Goal: Task Accomplishment & Management: Use online tool/utility

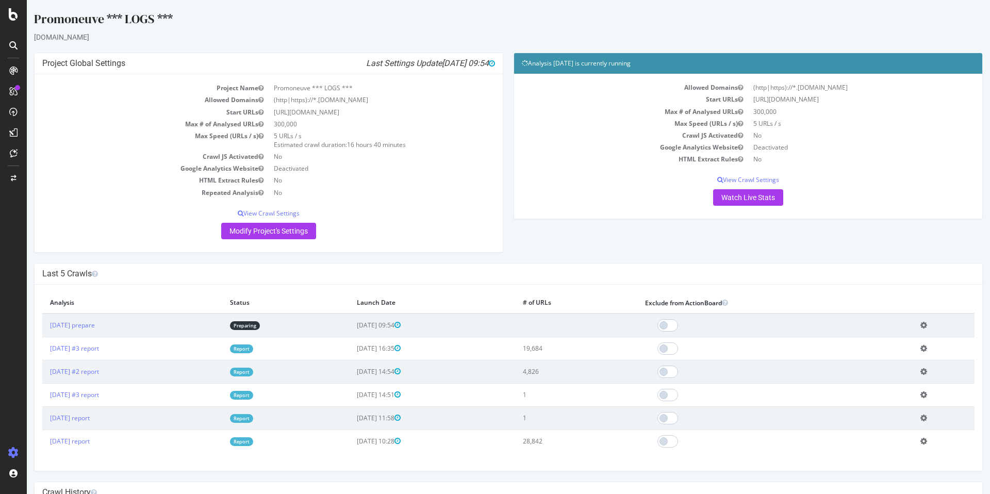
click at [222, 306] on th "Analysis" at bounding box center [132, 302] width 180 height 21
click at [196, 291] on div "× Fermer Delete Analysis ? Are you sure you want to delete the analysis "2025 S…" at bounding box center [509, 378] width 948 height 186
click at [260, 327] on link "Preparing" at bounding box center [245, 325] width 30 height 9
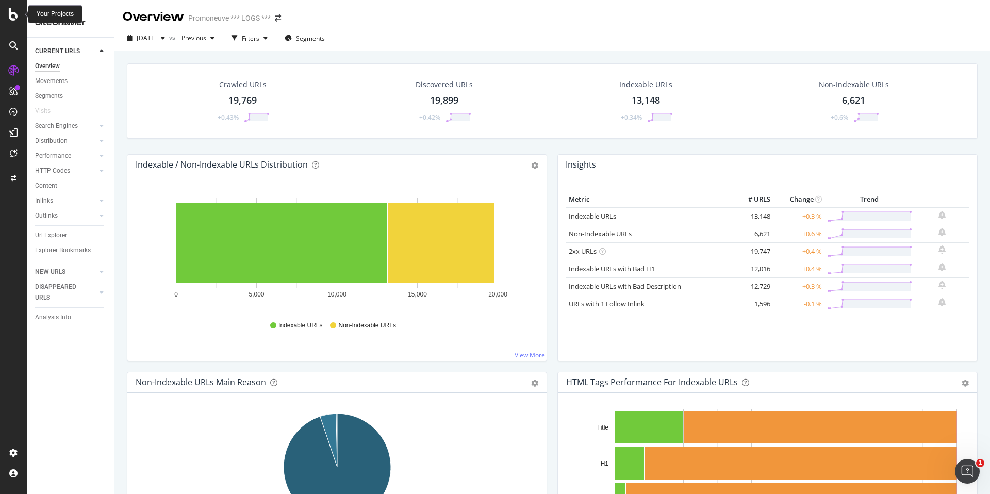
click at [14, 17] on icon at bounding box center [13, 14] width 9 height 12
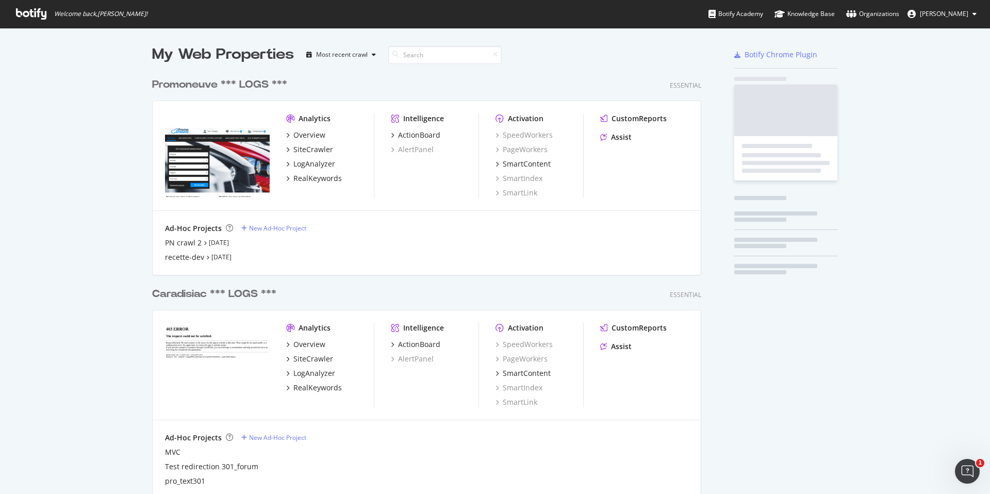
scroll to position [494, 990]
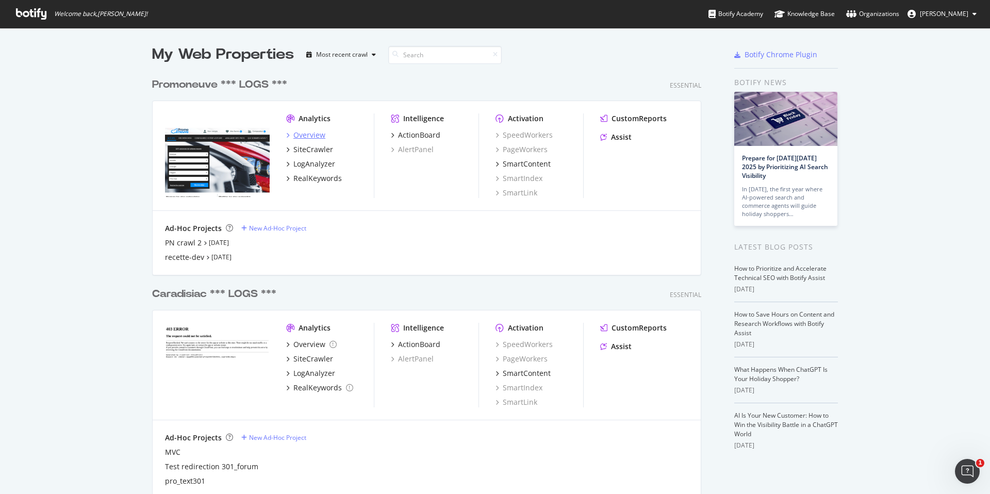
click at [307, 134] on div "Overview" at bounding box center [310, 135] width 32 height 10
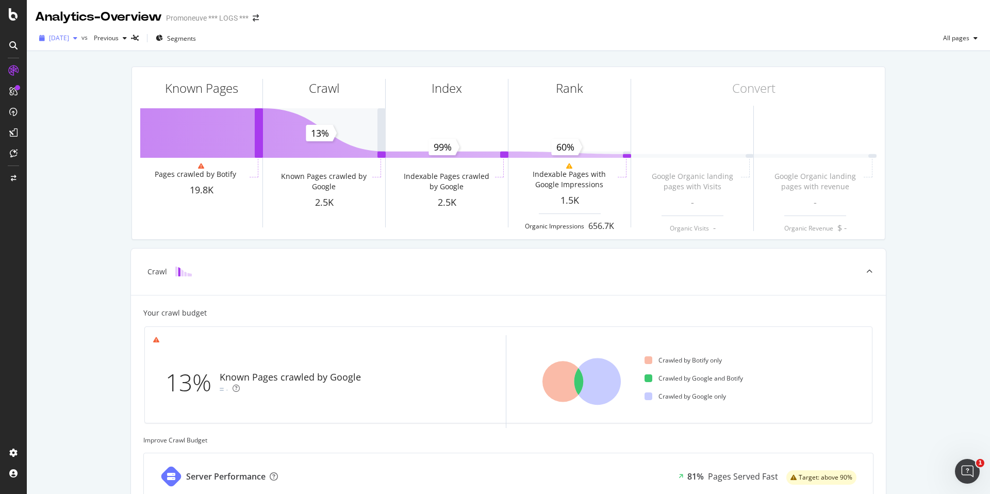
click at [67, 39] on span "2025 Sep. 30th" at bounding box center [59, 38] width 20 height 9
click at [75, 199] on div "Known Pages Pages crawled by Botify 19.8K Crawl Known Pages crawled by Google 2…" at bounding box center [509, 398] width 964 height 694
click at [18, 20] on icon at bounding box center [13, 14] width 9 height 12
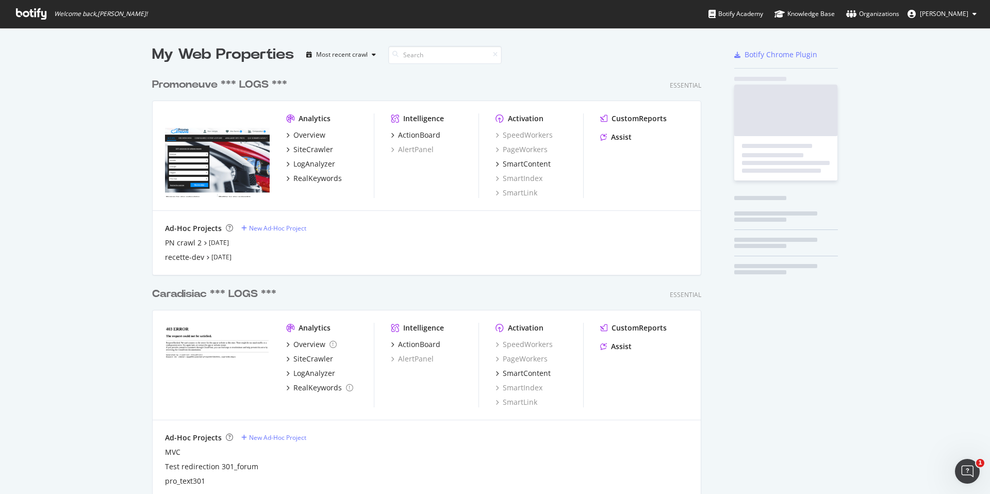
scroll to position [494, 990]
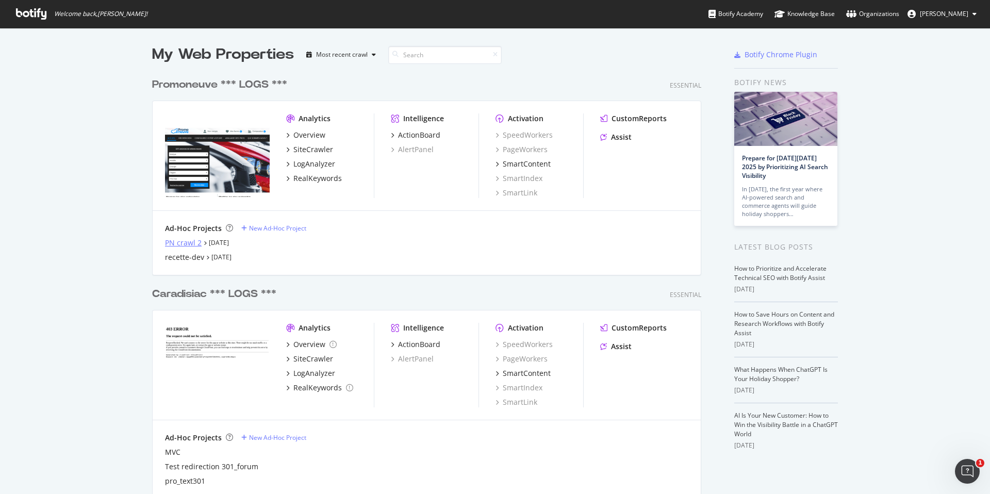
click at [182, 240] on div "PN crawl 2" at bounding box center [183, 243] width 37 height 10
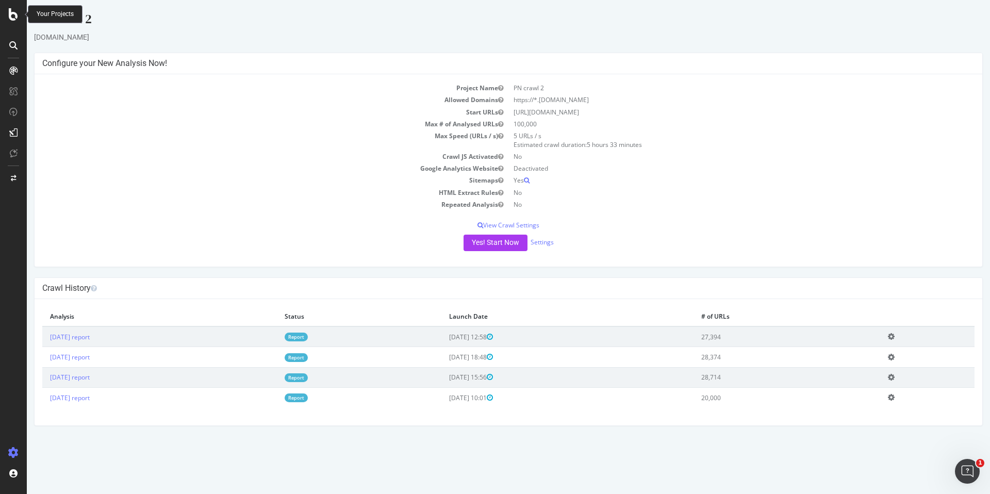
click at [10, 12] on icon at bounding box center [13, 14] width 9 height 12
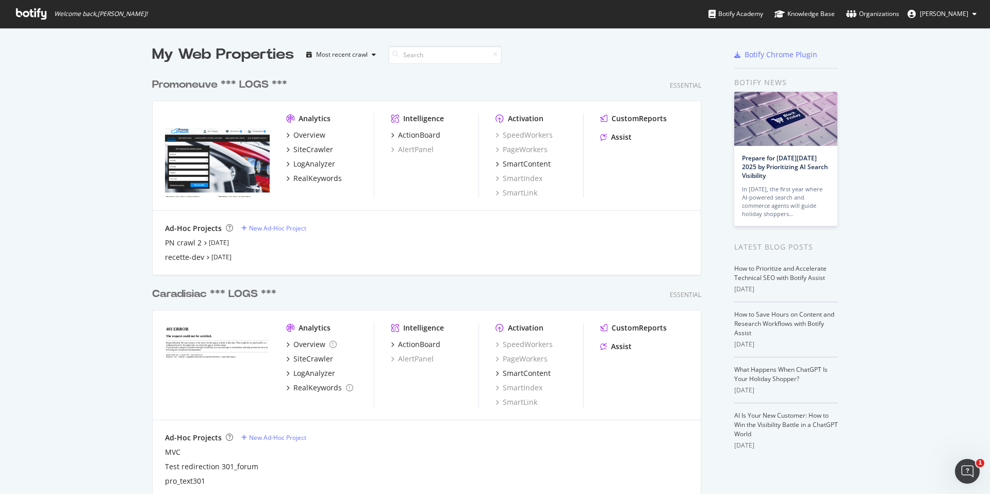
scroll to position [494, 990]
click at [304, 138] on div "Overview" at bounding box center [310, 135] width 32 height 10
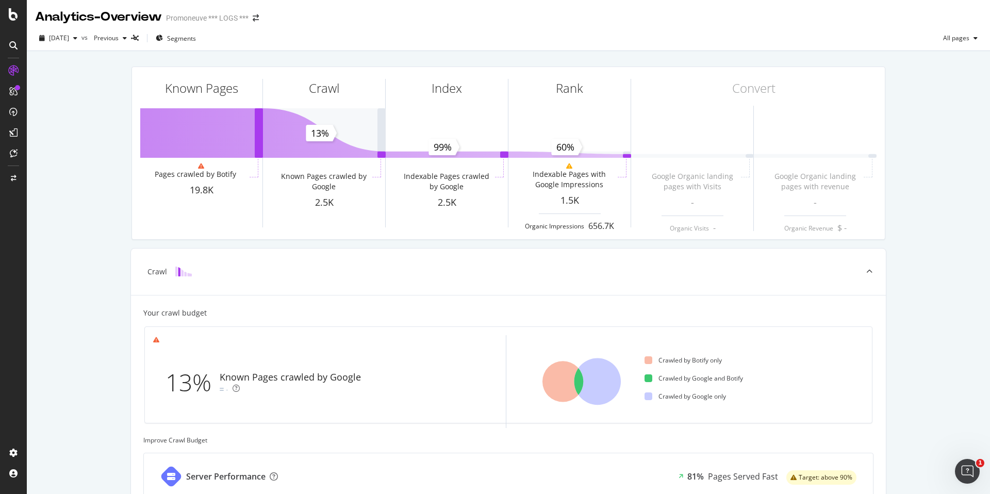
click at [103, 307] on div "Known Pages Pages crawled by Botify 19.8K Crawl Known Pages crawled by Google 2…" at bounding box center [509, 398] width 964 height 694
click at [13, 17] on icon at bounding box center [13, 14] width 9 height 12
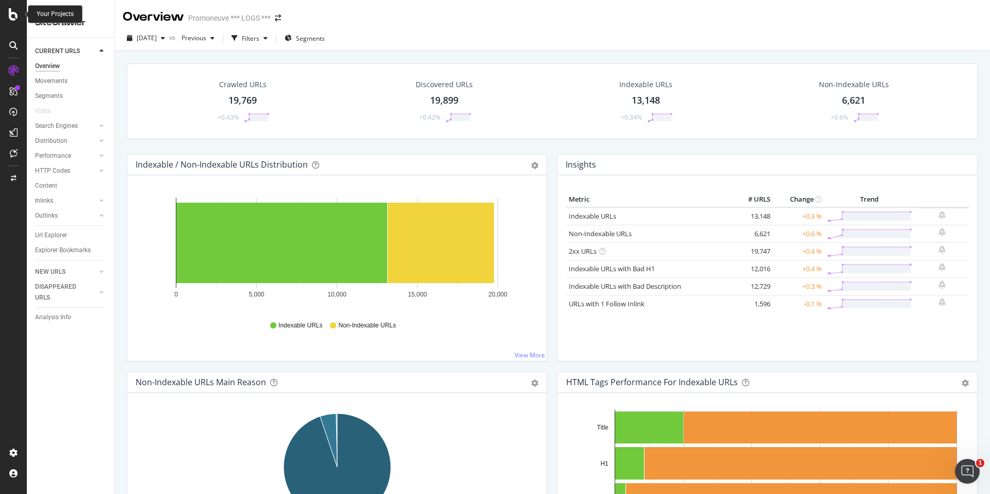
click at [13, 12] on icon at bounding box center [13, 14] width 9 height 12
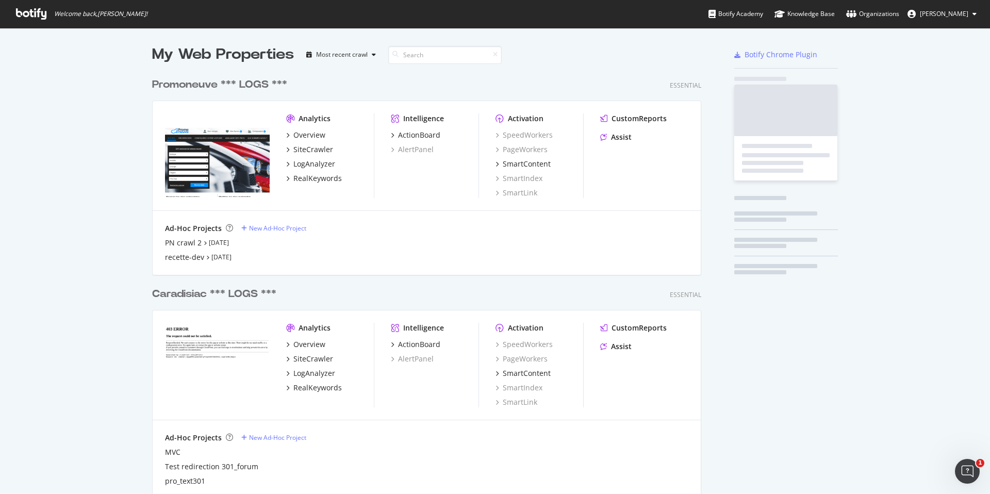
scroll to position [494, 990]
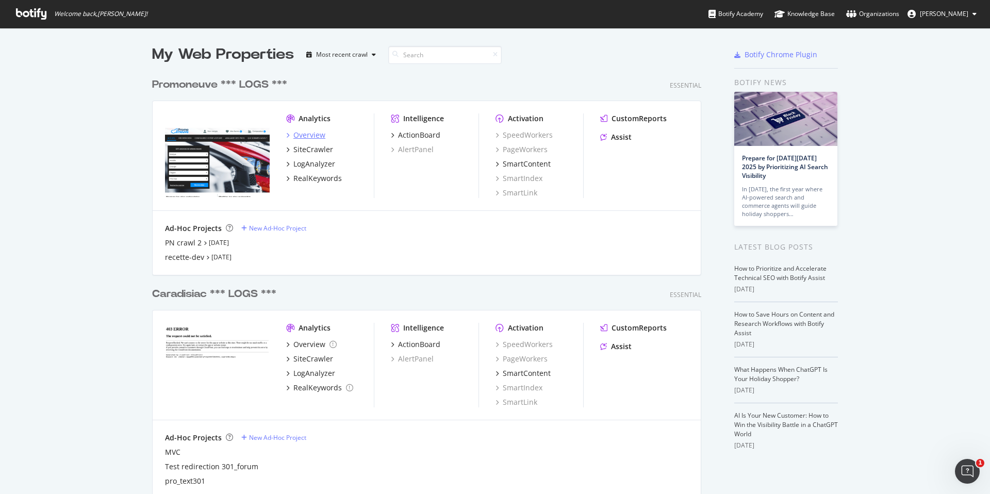
click at [311, 135] on div "Overview" at bounding box center [310, 135] width 32 height 10
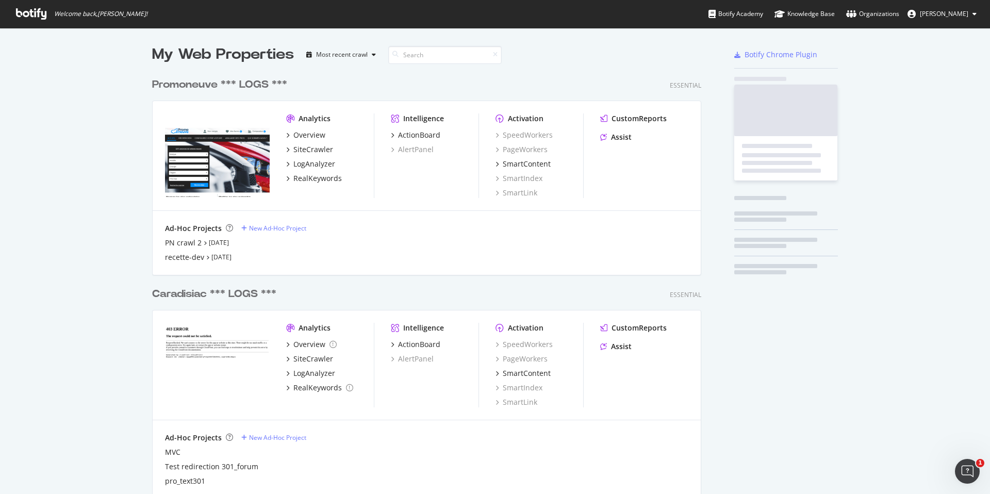
scroll to position [494, 990]
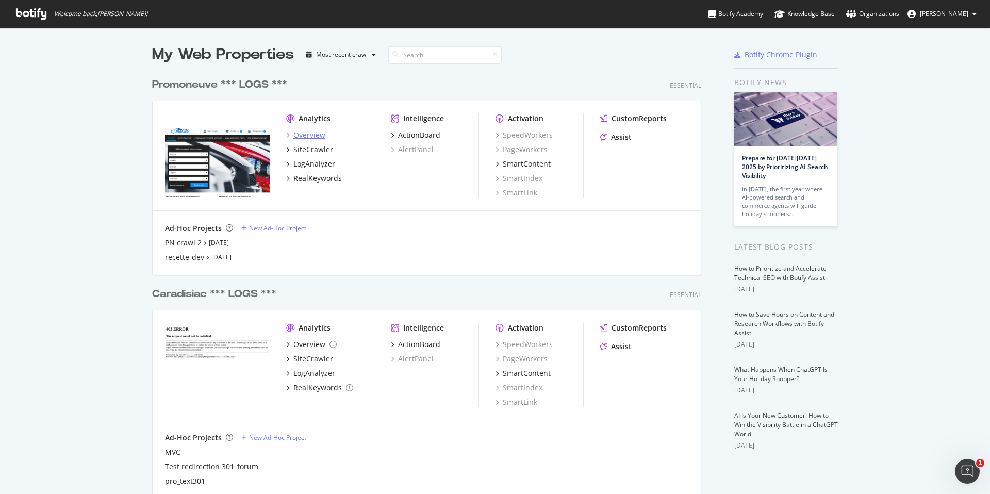
click at [314, 135] on div "Overview" at bounding box center [310, 135] width 32 height 10
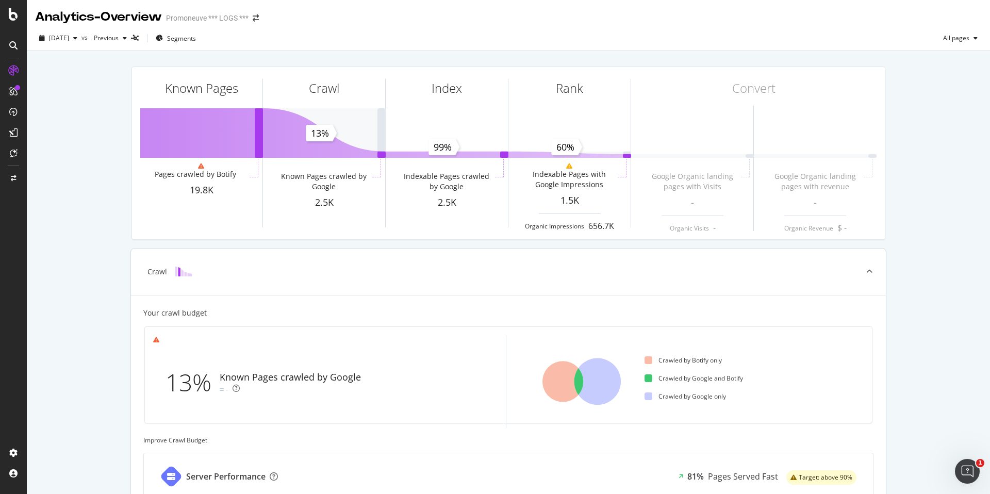
click at [159, 337] on div "13% Known Pages crawled by Google -" at bounding box center [329, 381] width 353 height 93
click at [152, 379] on link "check your settings." at bounding box center [147, 379] width 57 height 9
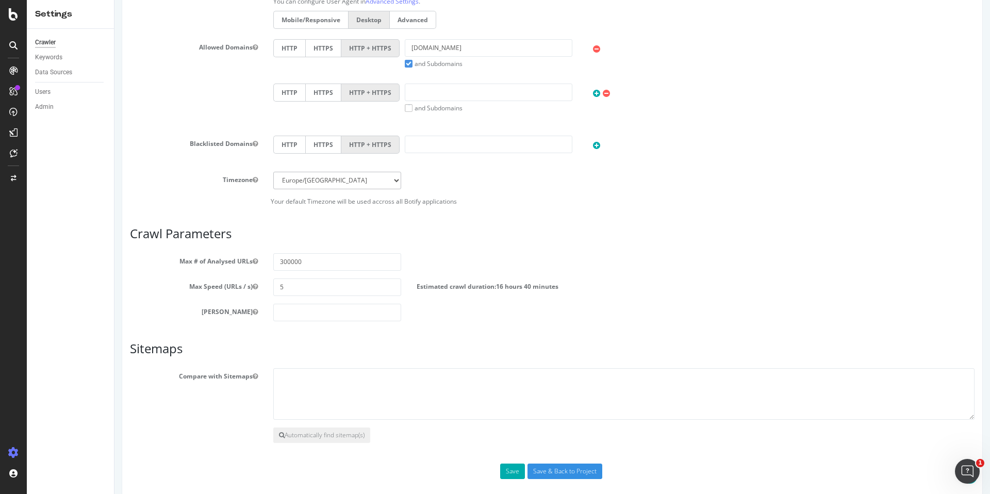
scroll to position [378, 0]
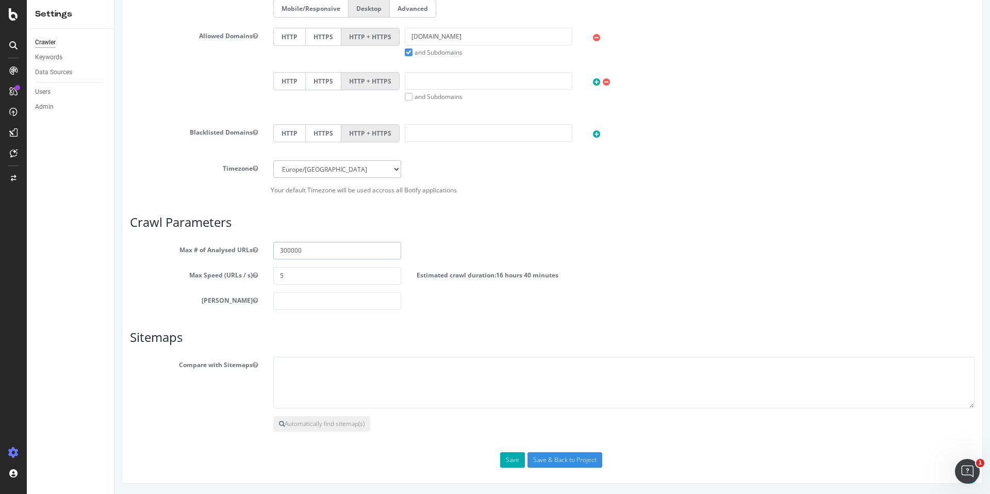
click at [305, 252] on input "300000" at bounding box center [337, 251] width 128 height 18
drag, startPoint x: 289, startPoint y: 251, endPoint x: 333, endPoint y: 250, distance: 43.9
click at [334, 250] on input "300000" at bounding box center [337, 251] width 128 height 18
click at [457, 310] on div "Max Depth" at bounding box center [552, 301] width 860 height 18
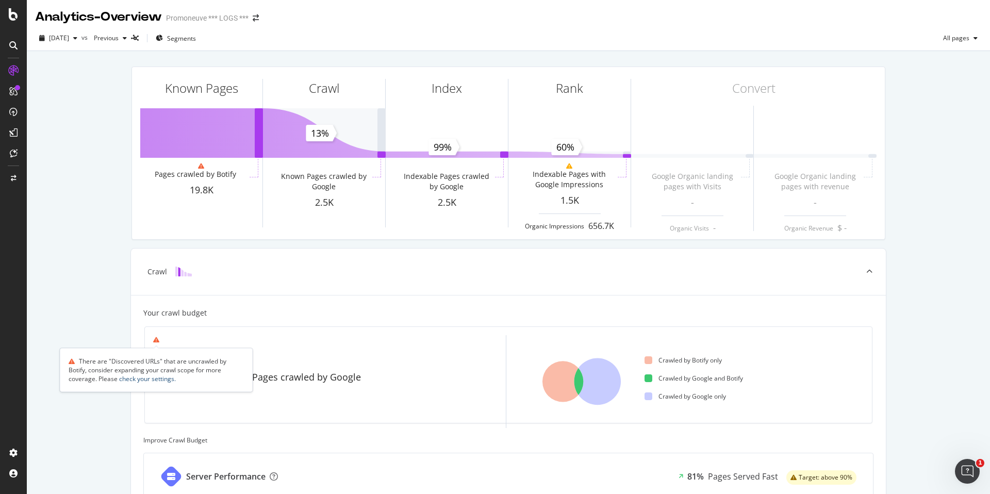
click at [156, 380] on link "check your settings." at bounding box center [147, 379] width 57 height 9
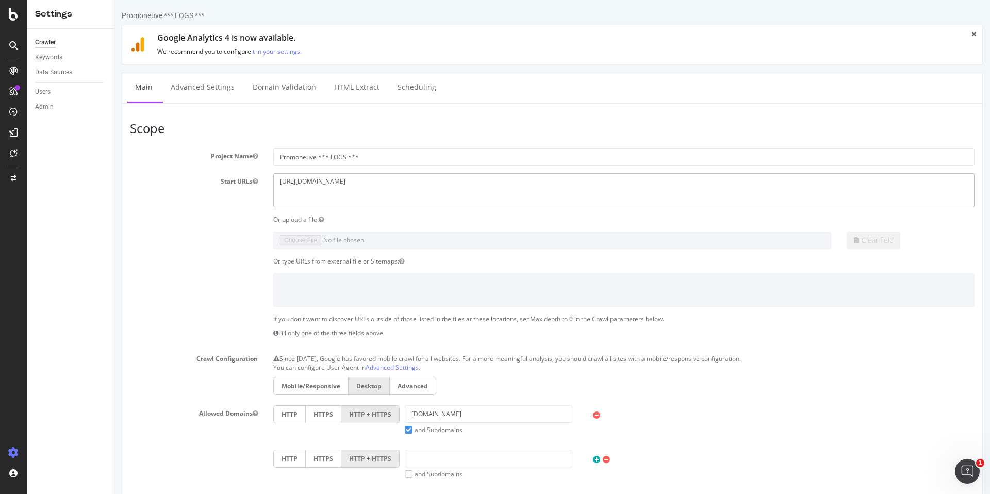
click at [392, 186] on textarea "[URL][DOMAIN_NAME]" at bounding box center [624, 190] width 702 height 34
click at [217, 214] on section "Project Name Promoneuve *** LOGS *** Start URLs https://www.promoneuve.fr/ Or u…" at bounding box center [552, 360] width 845 height 424
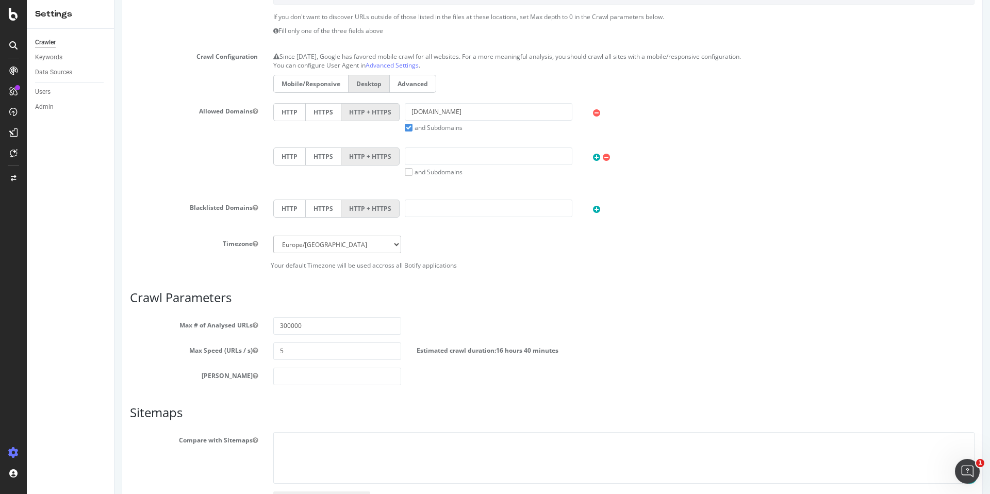
scroll to position [378, 0]
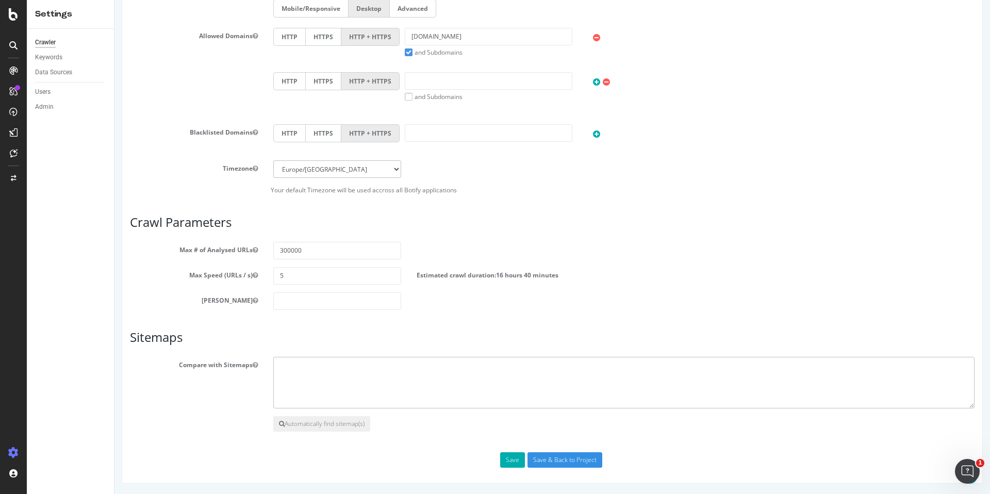
click at [306, 369] on textarea at bounding box center [624, 383] width 702 height 52
click at [301, 378] on textarea at bounding box center [624, 383] width 702 height 52
click at [360, 379] on textarea at bounding box center [624, 383] width 702 height 52
paste textarea "[URL][DOMAIN_NAME]"
type textarea "[URL][DOMAIN_NAME]"
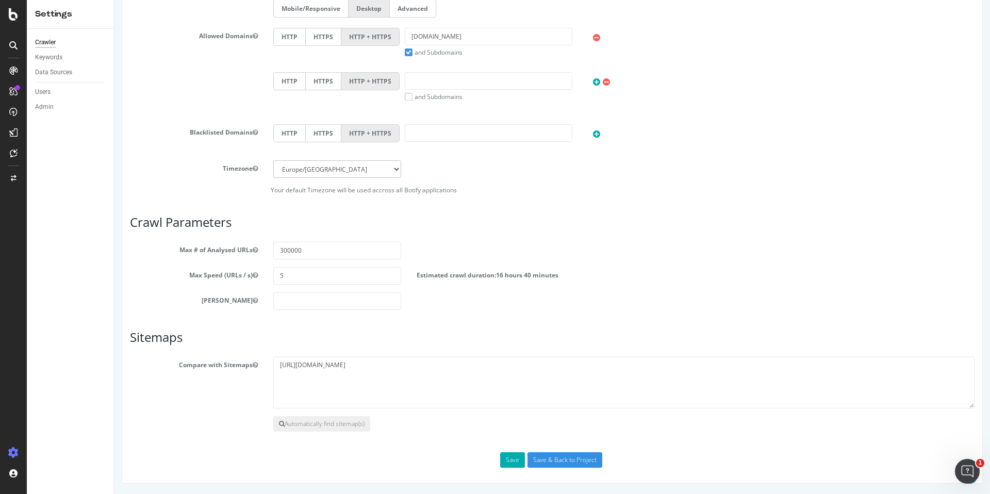
click at [459, 338] on h3 "Sitemaps" at bounding box center [552, 337] width 845 height 13
click at [440, 295] on div "Max Depth" at bounding box center [552, 301] width 860 height 18
click at [339, 284] on input "5" at bounding box center [337, 276] width 128 height 18
click at [335, 294] on input "number" at bounding box center [337, 301] width 128 height 18
click at [257, 301] on icon "button" at bounding box center [255, 301] width 5 height 6
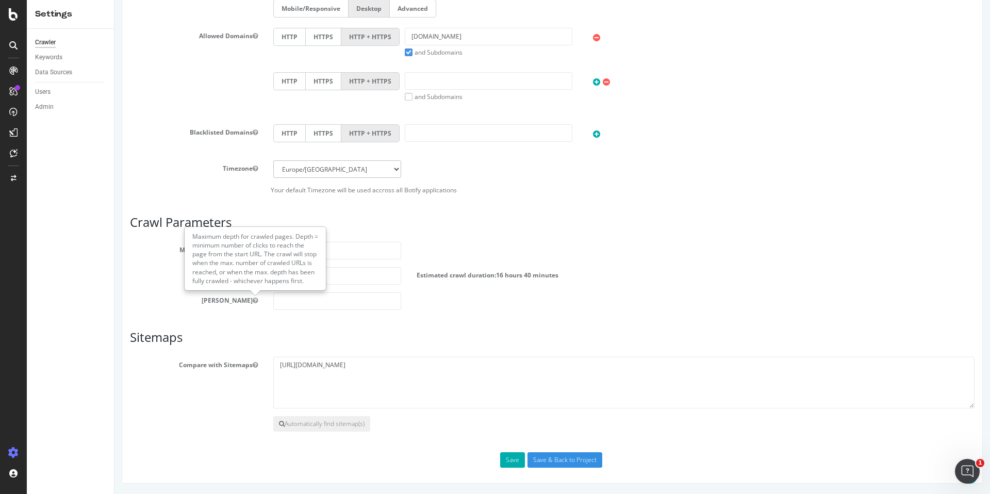
click at [260, 328] on div "Scope Project Name Promoneuve *** LOGS *** Start URLs https://www.promoneuve.fr…" at bounding box center [552, 106] width 845 height 724
click at [338, 251] on input "300000" at bounding box center [337, 251] width 128 height 18
drag, startPoint x: 290, startPoint y: 250, endPoint x: 274, endPoint y: 250, distance: 16.5
click at [274, 250] on input "300000" at bounding box center [337, 251] width 128 height 18
click at [341, 248] on input "500000" at bounding box center [337, 251] width 128 height 18
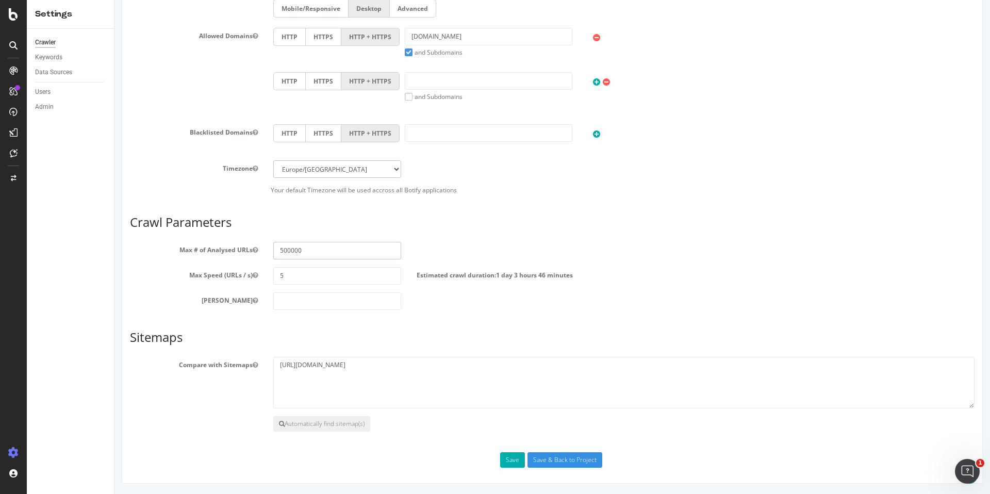
type input "500000"
click at [463, 303] on div "Max Depth" at bounding box center [552, 301] width 860 height 18
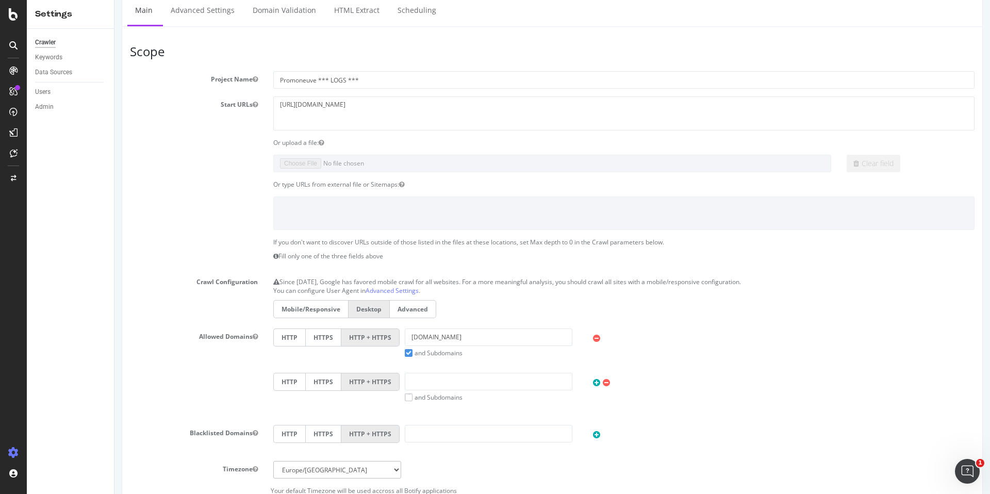
scroll to position [0, 0]
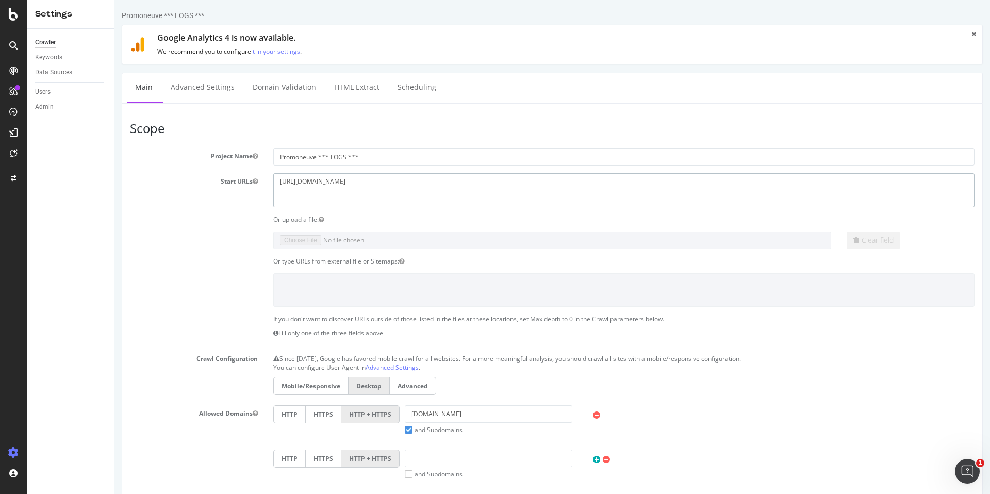
click at [388, 175] on textarea "[URL][DOMAIN_NAME]" at bounding box center [624, 190] width 702 height 34
click at [387, 190] on textarea "[URL][DOMAIN_NAME]" at bounding box center [624, 190] width 702 height 34
click at [232, 253] on section "Project Name Promoneuve *** LOGS *** Start URLs https://www.promoneuve.fr/ Or u…" at bounding box center [552, 360] width 845 height 424
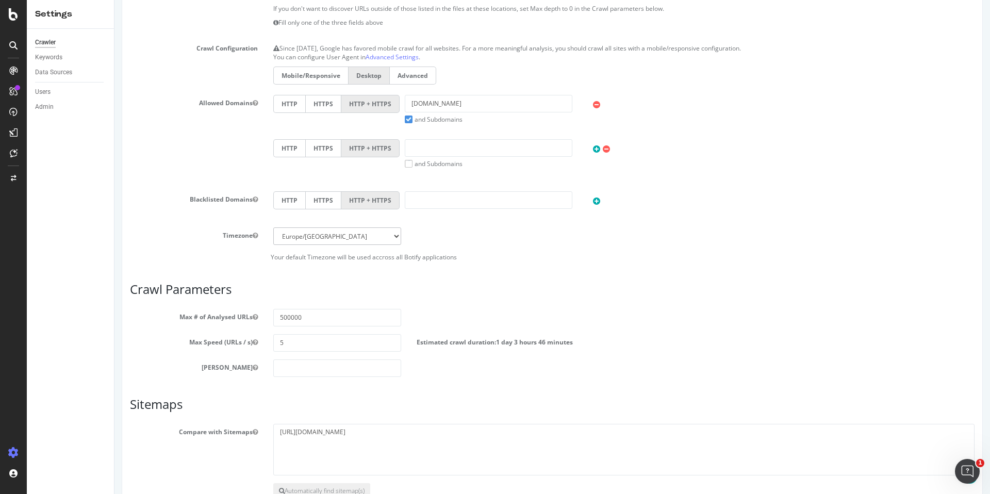
scroll to position [378, 0]
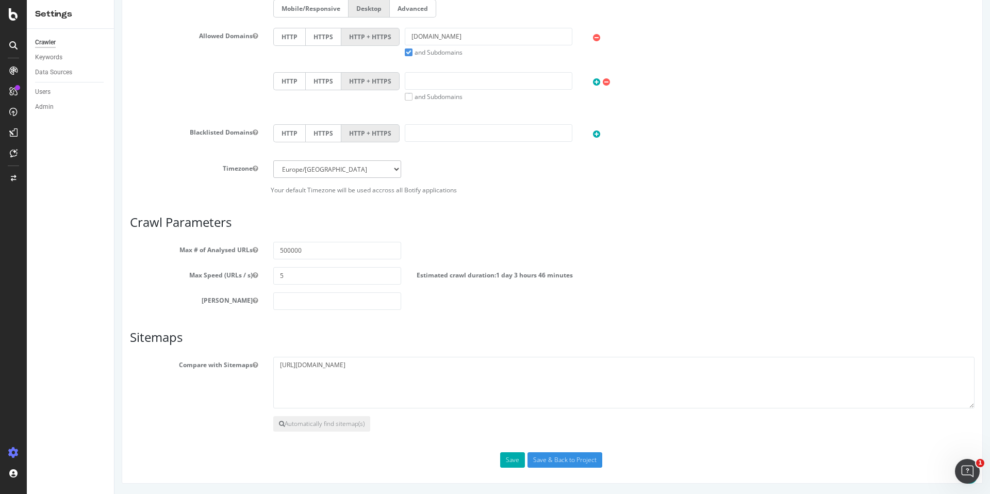
click at [597, 39] on icon at bounding box center [596, 38] width 7 height 9
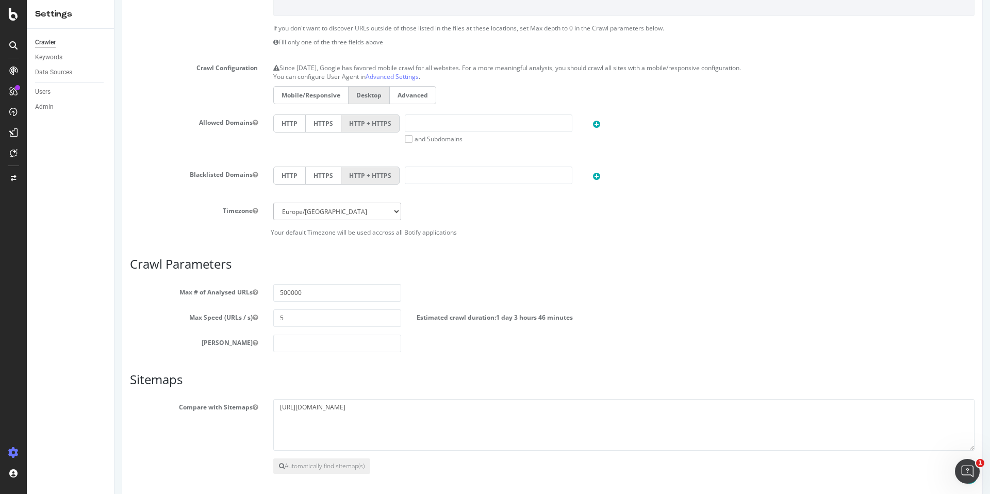
scroll to position [256, 0]
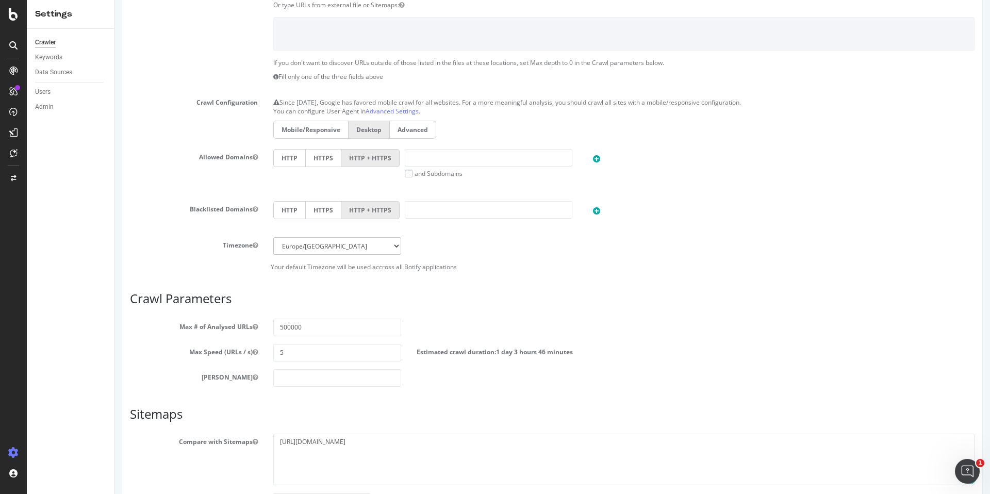
click at [427, 132] on label "Advanced" at bounding box center [413, 130] width 46 height 18
click at [115, 0] on input "Advanced" at bounding box center [115, 0] width 0 height 0
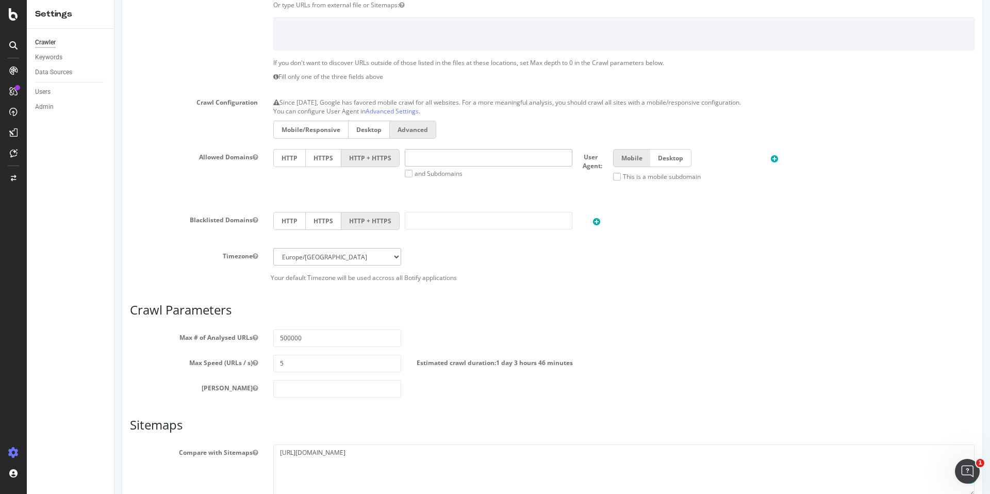
click at [432, 159] on input "text" at bounding box center [489, 158] width 168 height 18
type input "[DOMAIN_NAME]"
click at [434, 181] on div "HTTP HTTPS HTTP + HTTPS www.promoneuve.fr and Subdomains User Agent: Mobile Des…" at bounding box center [624, 169] width 712 height 40
click at [408, 178] on div "HTTP HTTPS HTTP + HTTPS www.promoneuve.fr and Subdomains User Agent: Mobile Des…" at bounding box center [624, 169] width 712 height 40
click at [407, 175] on label "and Subdomains" at bounding box center [434, 173] width 58 height 9
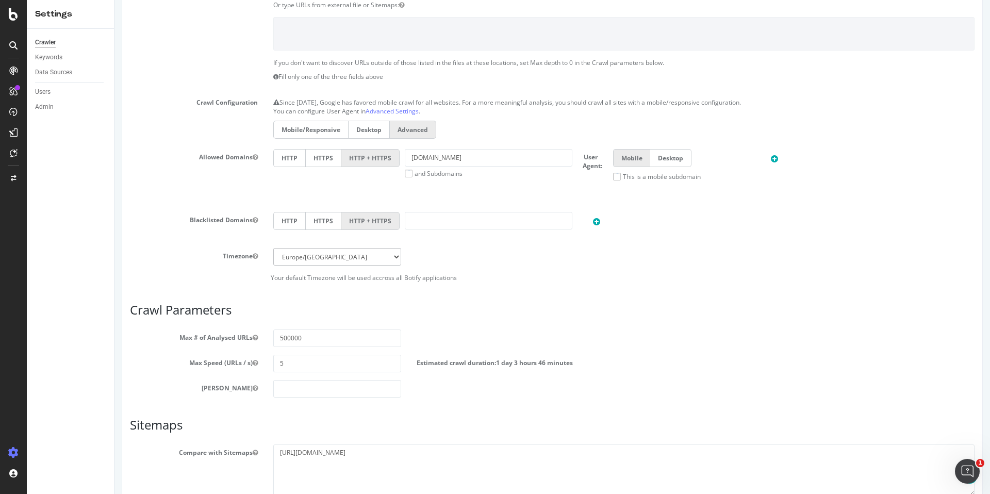
click at [115, 0] on input "and Subdomains" at bounding box center [115, 0] width 0 height 0
click at [444, 181] on div "HTTP HTTPS HTTP + HTTPS www.promoneuve.fr and Subdomains User Agent: Mobile Des…" at bounding box center [624, 169] width 712 height 40
click at [480, 157] on input "[DOMAIN_NAME]" at bounding box center [489, 158] width 168 height 18
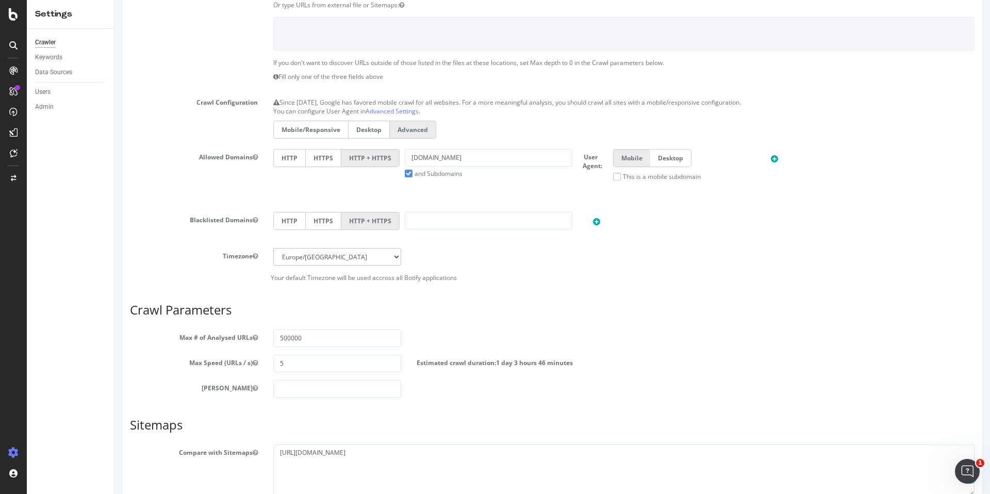
click at [459, 186] on div "HTTP HTTPS HTTP + HTTPS www.promoneuve.fr and Subdomains User Agent: Mobile Des…" at bounding box center [624, 169] width 712 height 40
click at [555, 178] on div "HTTP HTTPS HTTP + HTTPS www.promoneuve.fr and Subdomains User Agent: Mobile Des…" at bounding box center [624, 169] width 712 height 40
click at [499, 258] on div "Timezone Africa/Abidjan Africa/Accra Africa/Addis_Ababa Africa/Algiers Africa/A…" at bounding box center [552, 257] width 860 height 18
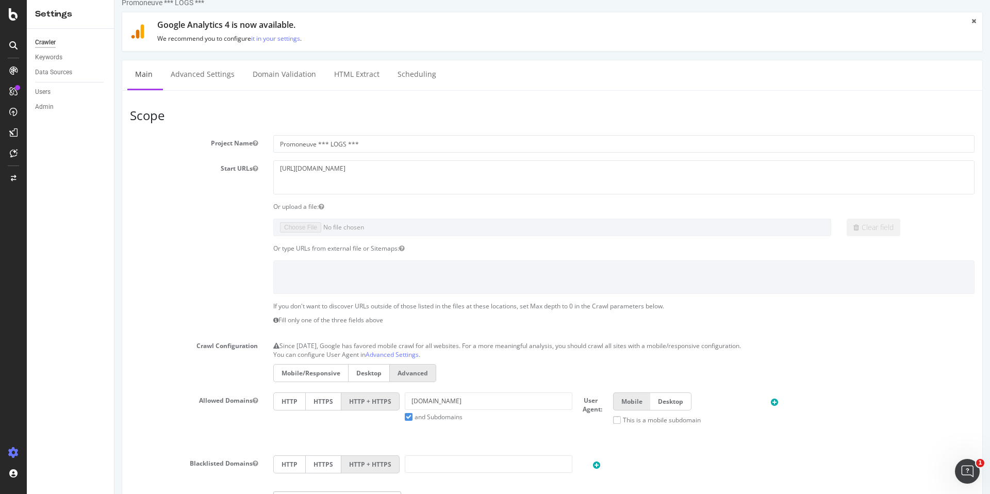
scroll to position [0, 0]
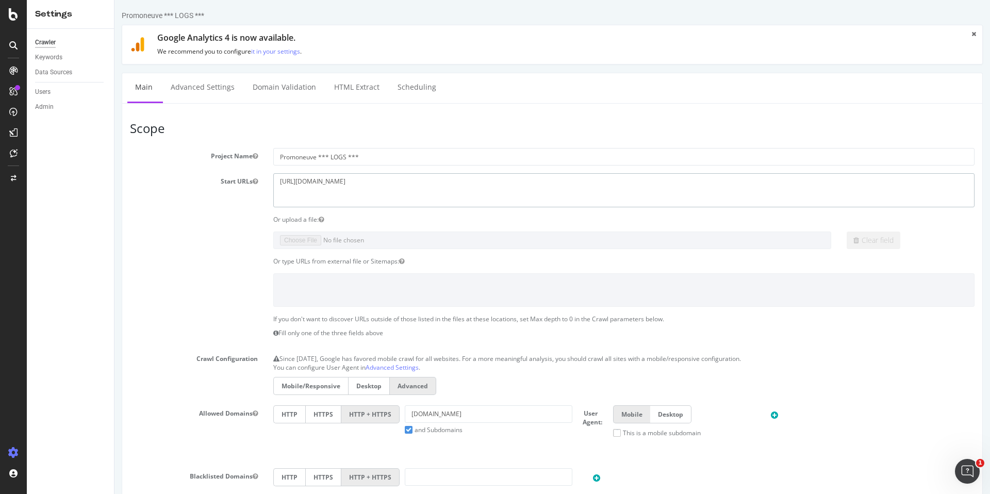
click at [410, 185] on textarea "[URL][DOMAIN_NAME]" at bounding box center [624, 190] width 702 height 34
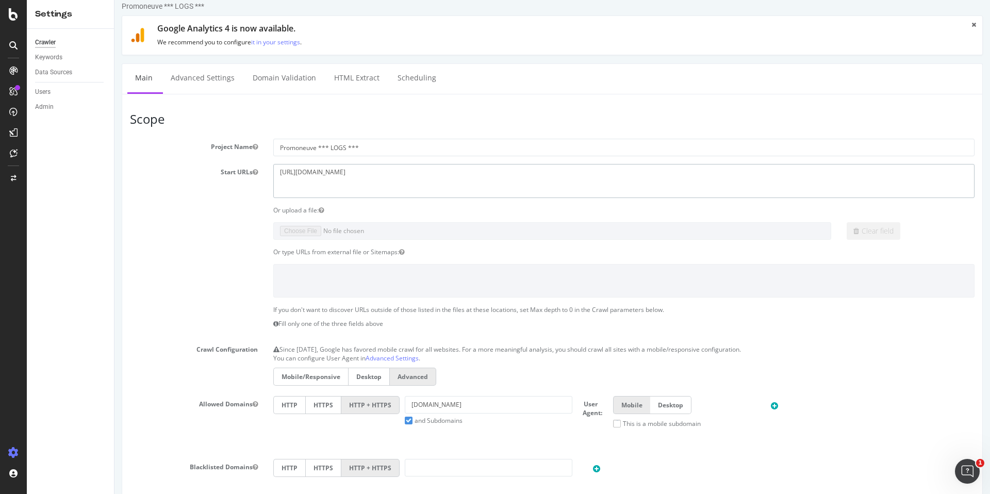
scroll to position [10, 0]
click at [213, 76] on link "Advanced Settings" at bounding box center [202, 77] width 79 height 28
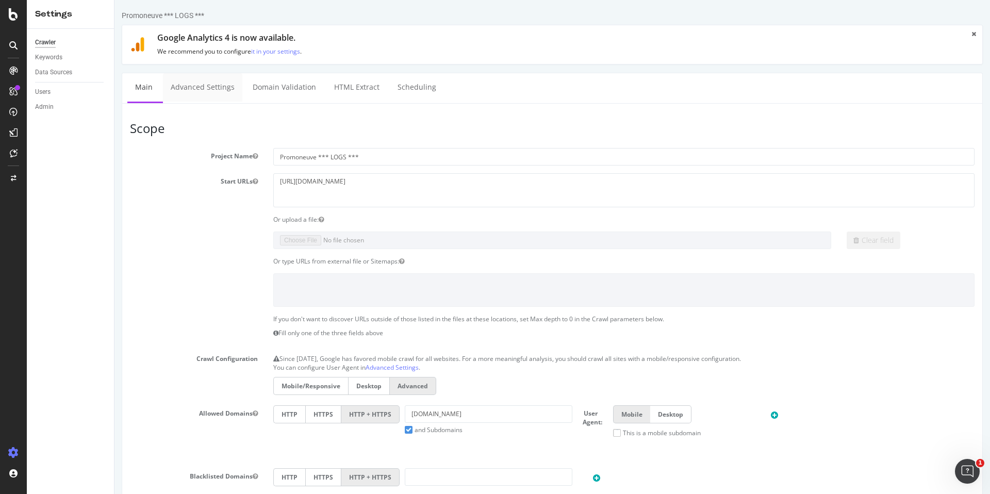
scroll to position [344, 0]
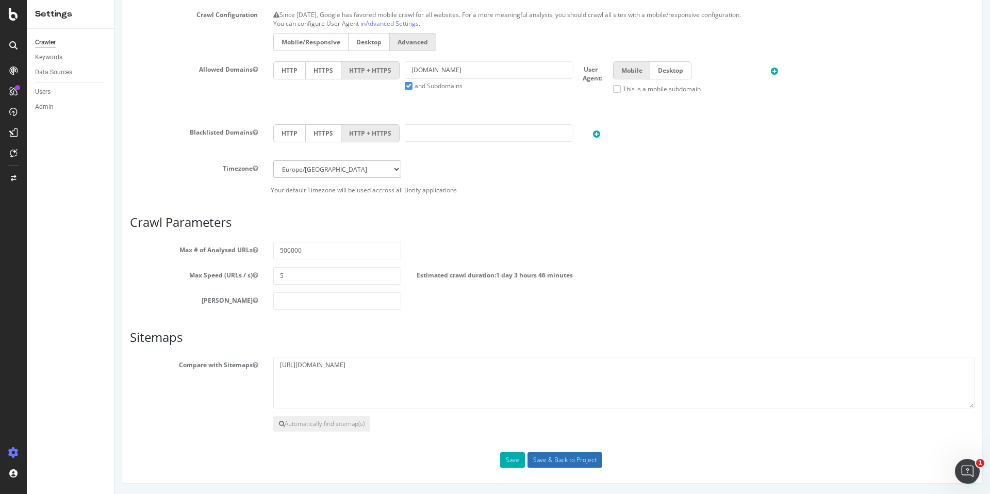
click at [555, 460] on input "Save & Back to Project" at bounding box center [565, 459] width 75 height 15
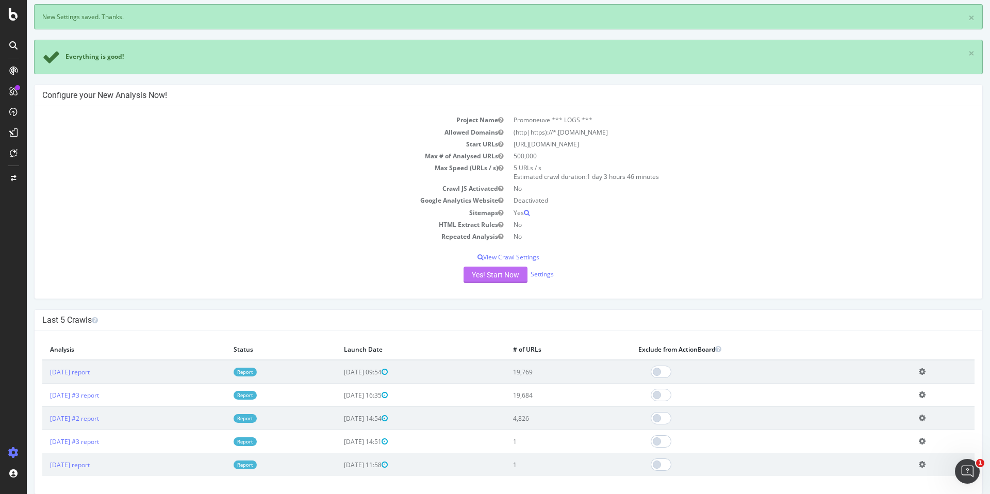
scroll to position [208, 0]
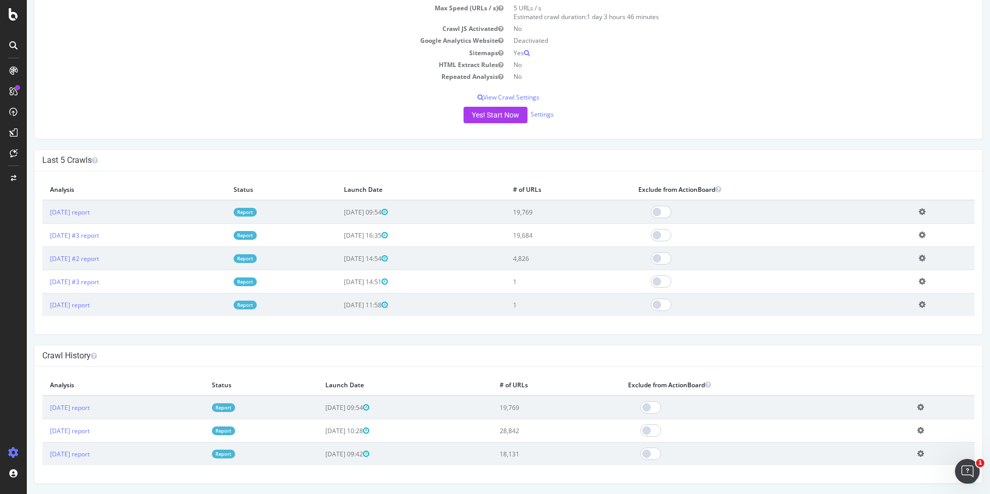
click at [924, 430] on icon at bounding box center [921, 431] width 7 height 8
click at [902, 428] on div at bounding box center [765, 431] width 274 height 12
click at [500, 117] on button "Yes! Start Now" at bounding box center [496, 115] width 64 height 17
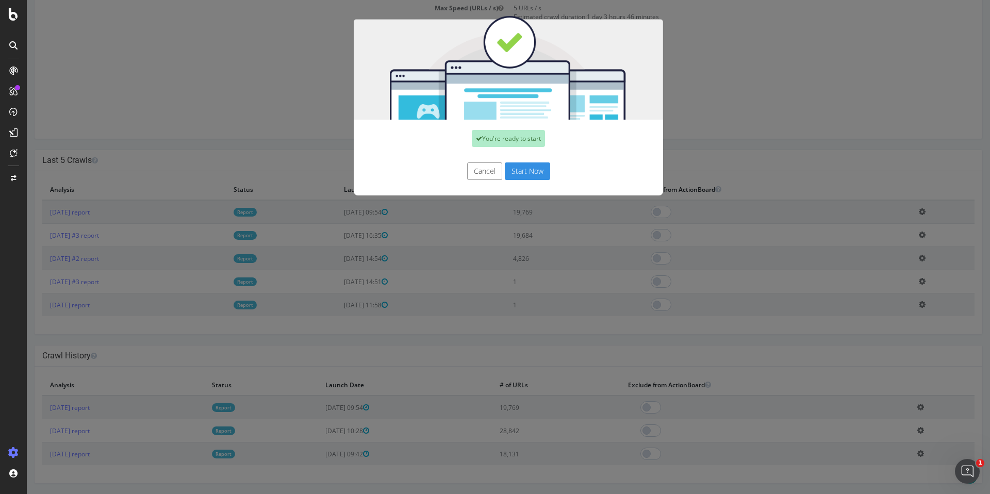
click at [535, 177] on button "Start Now" at bounding box center [527, 171] width 45 height 18
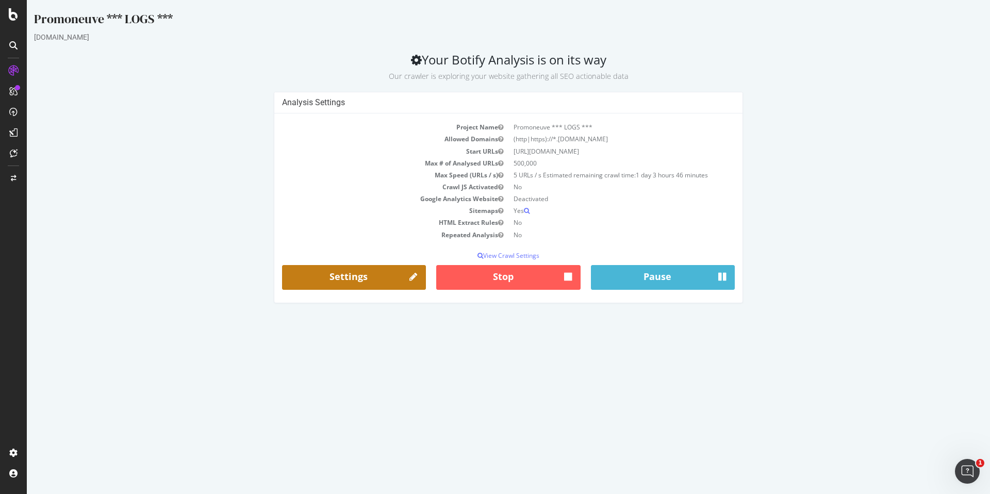
click at [365, 279] on link "Settings" at bounding box center [354, 277] width 144 height 25
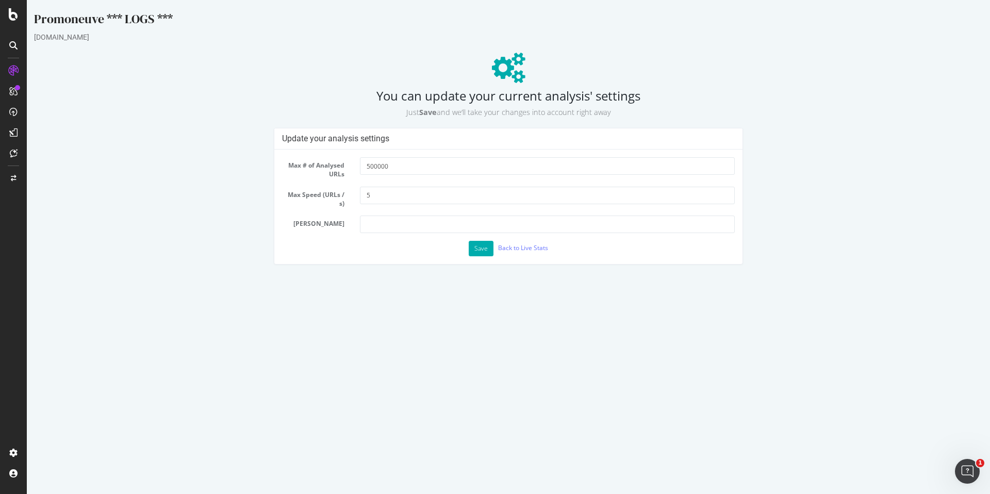
click at [1, 25] on div at bounding box center [13, 247] width 27 height 494
click at [10, 19] on icon at bounding box center [13, 14] width 9 height 12
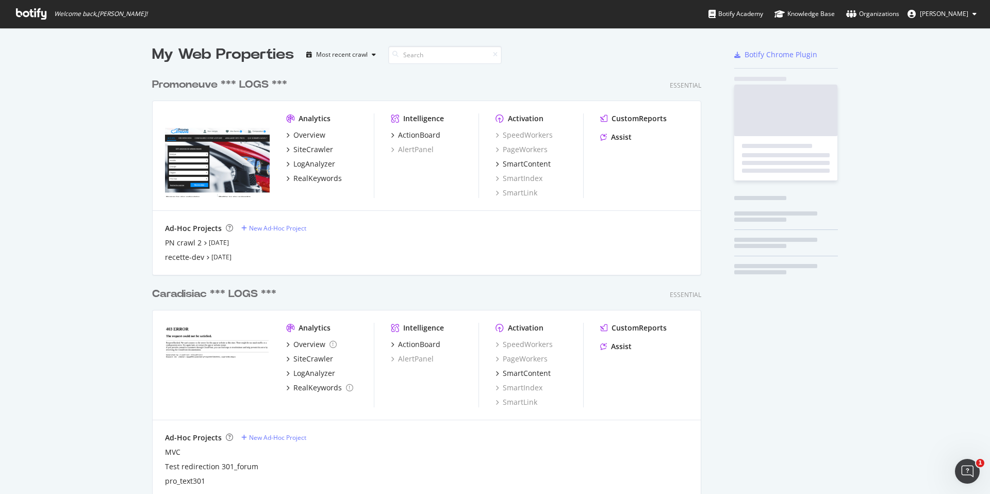
scroll to position [494, 990]
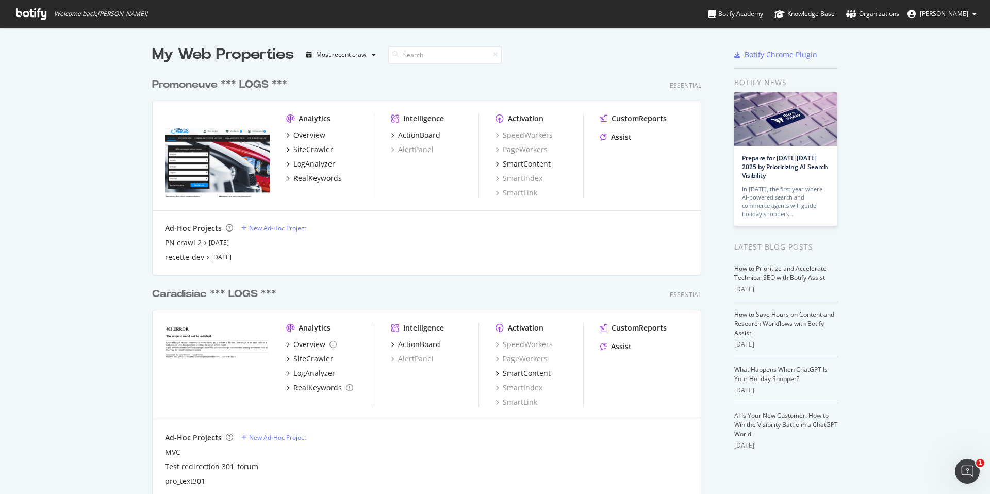
click at [246, 75] on div "Promoneuve *** LOGS *** Essential Analytics Overview SiteCrawler LogAnalyzer Re…" at bounding box center [431, 169] width 558 height 209
click at [254, 90] on div "Promoneuve *** LOGS ***" at bounding box center [219, 84] width 135 height 15
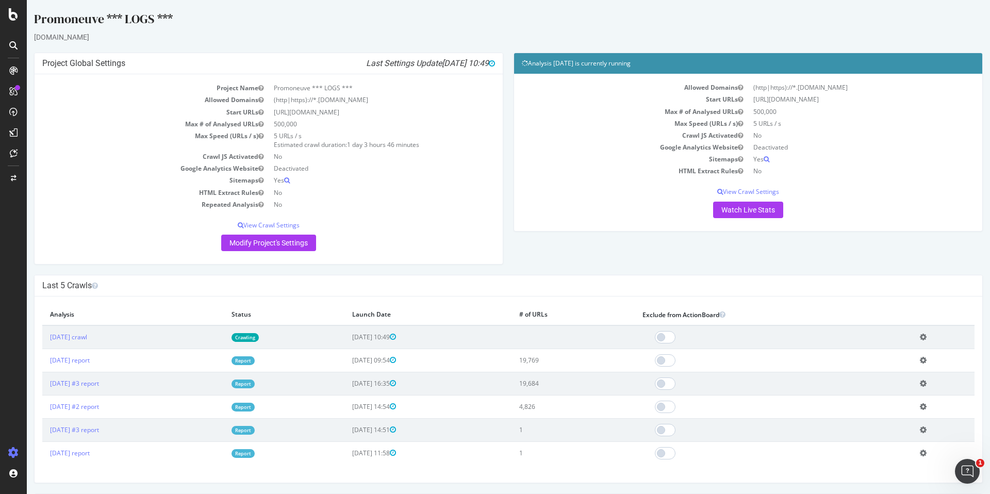
scroll to position [149, 0]
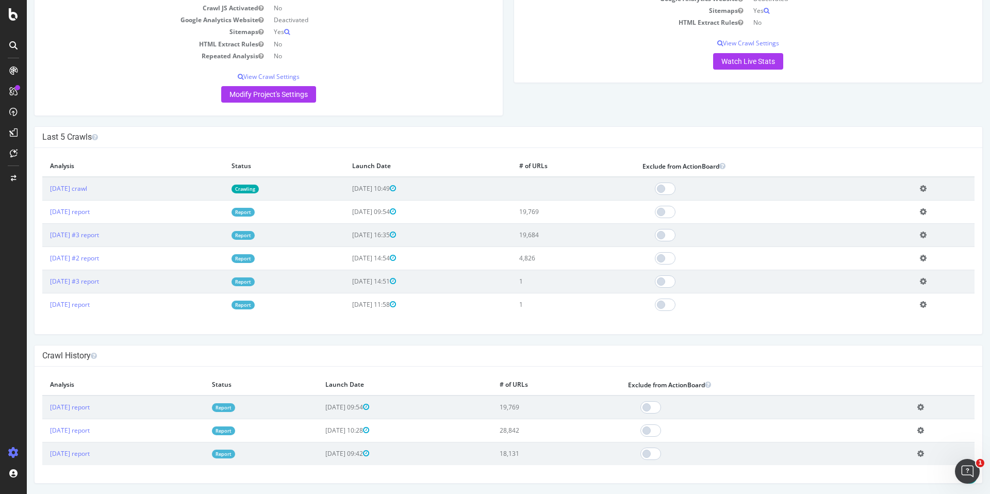
click at [927, 278] on icon at bounding box center [923, 282] width 7 height 8
click at [915, 306] on link "Delete analysis" at bounding box center [885, 311] width 83 height 14
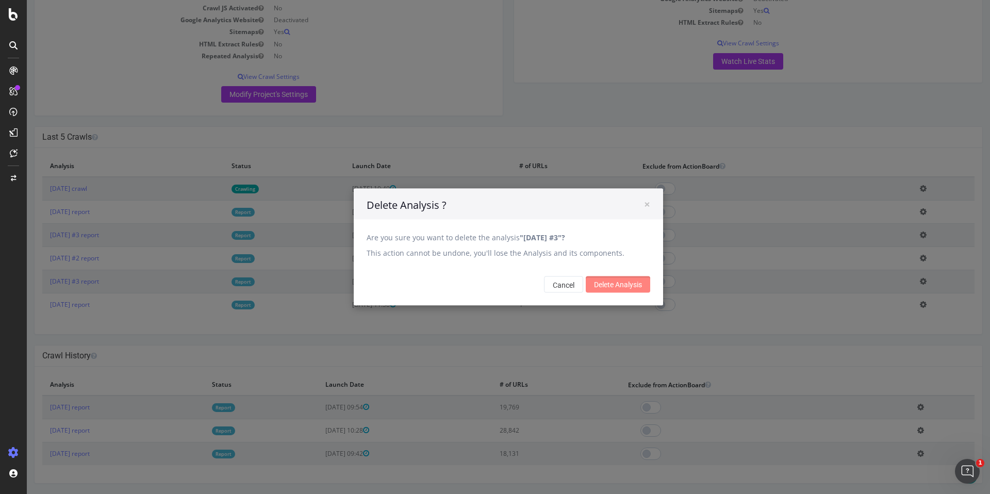
click at [628, 287] on input "Delete Analysis" at bounding box center [618, 285] width 64 height 17
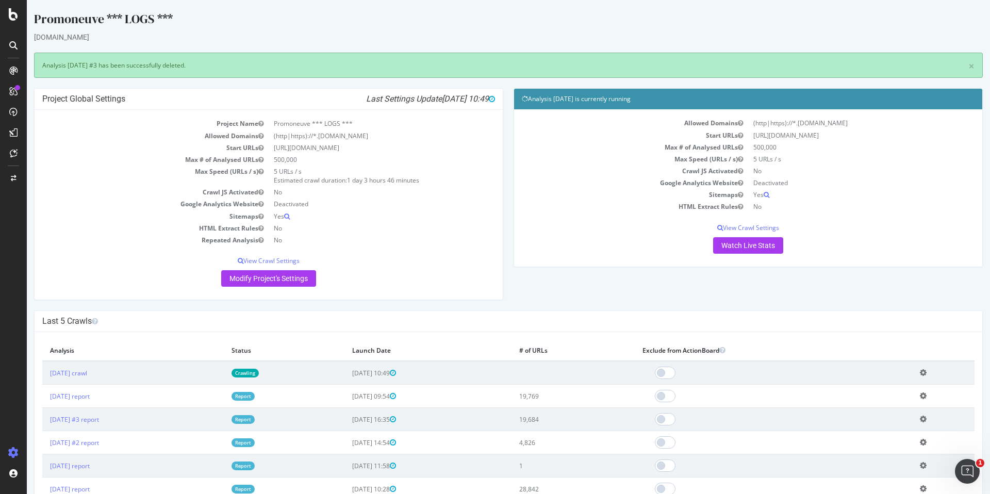
scroll to position [0, 0]
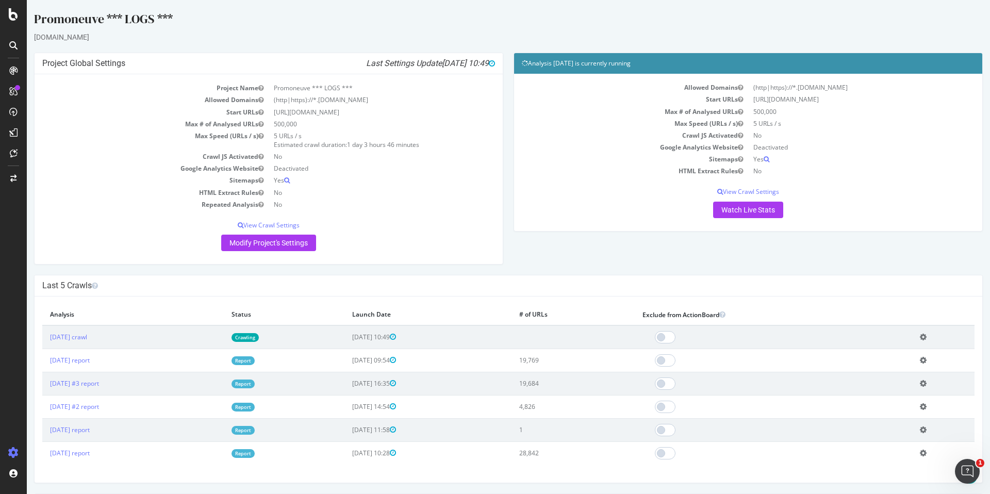
scroll to position [149, 0]
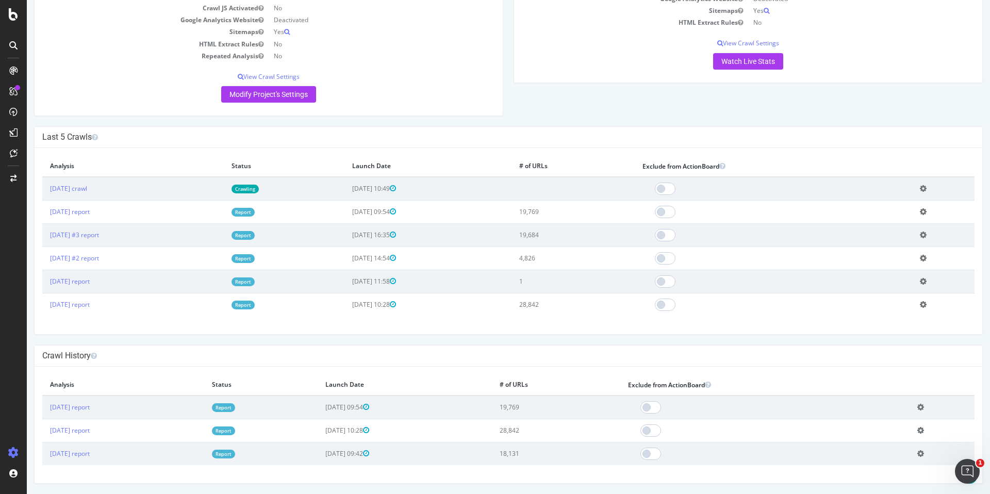
click at [927, 282] on icon at bounding box center [923, 282] width 7 height 8
click at [879, 314] on link "Delete analysis" at bounding box center [885, 311] width 83 height 14
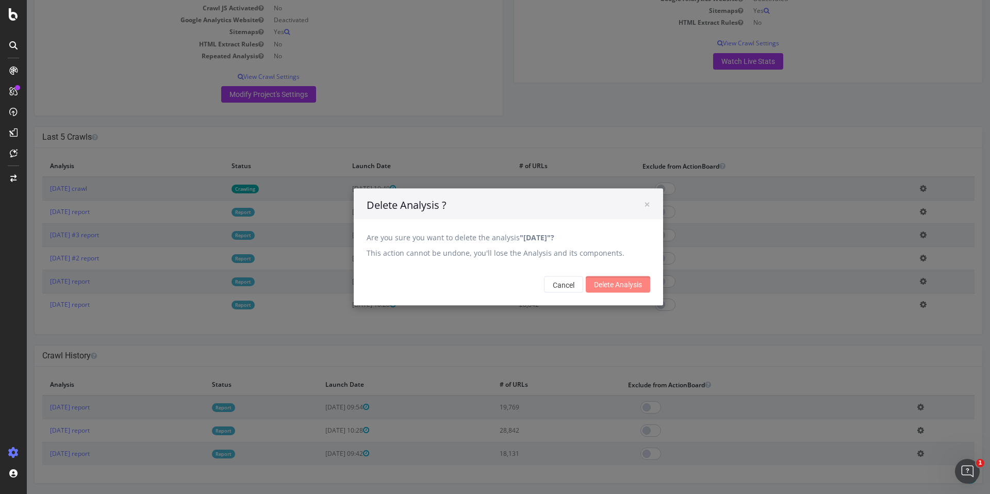
click at [631, 278] on input "Delete Analysis" at bounding box center [618, 285] width 64 height 17
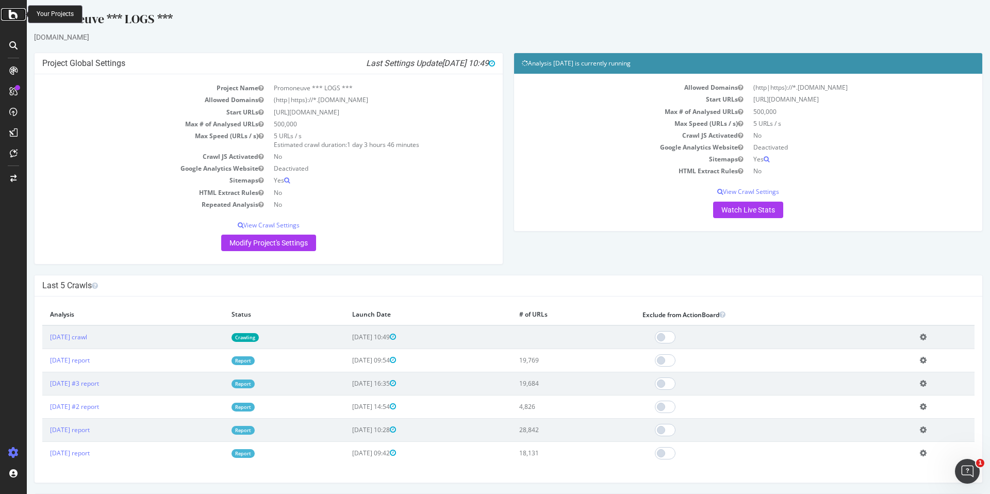
click at [21, 12] on div at bounding box center [13, 14] width 25 height 12
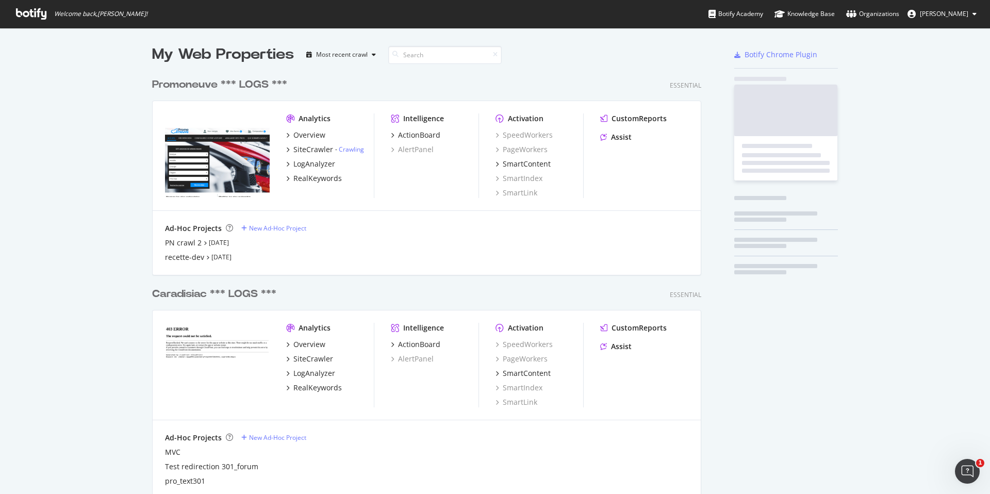
scroll to position [494, 990]
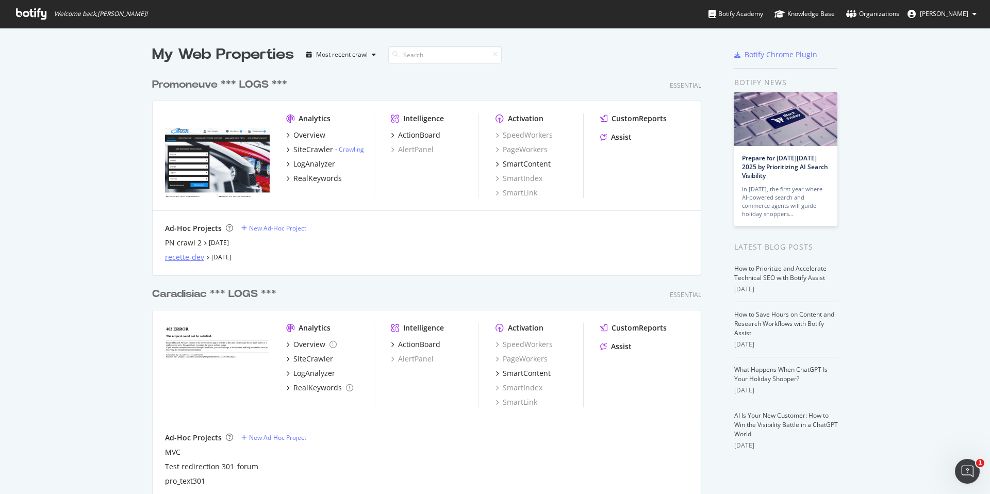
click at [186, 259] on div "recette-dev" at bounding box center [184, 257] width 39 height 10
click at [182, 83] on div "Promoneuve *** LOGS ***" at bounding box center [219, 84] width 135 height 15
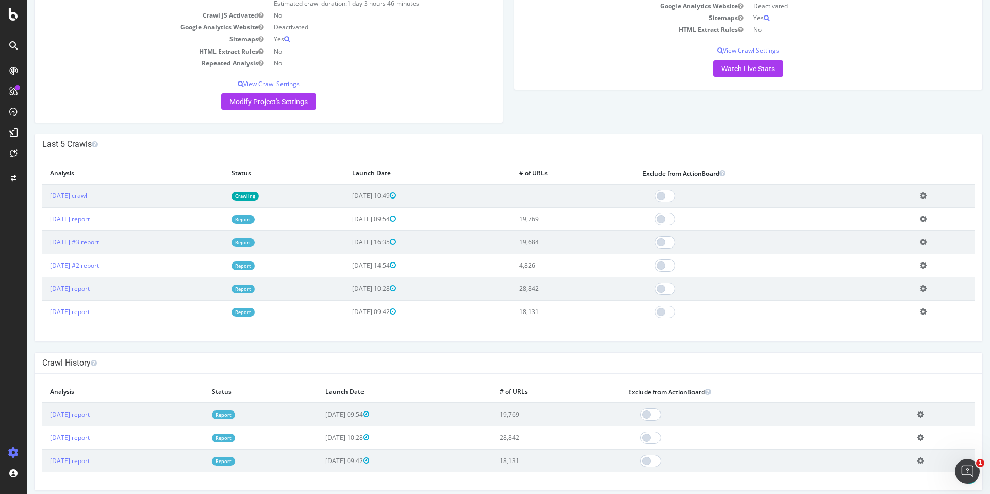
scroll to position [149, 0]
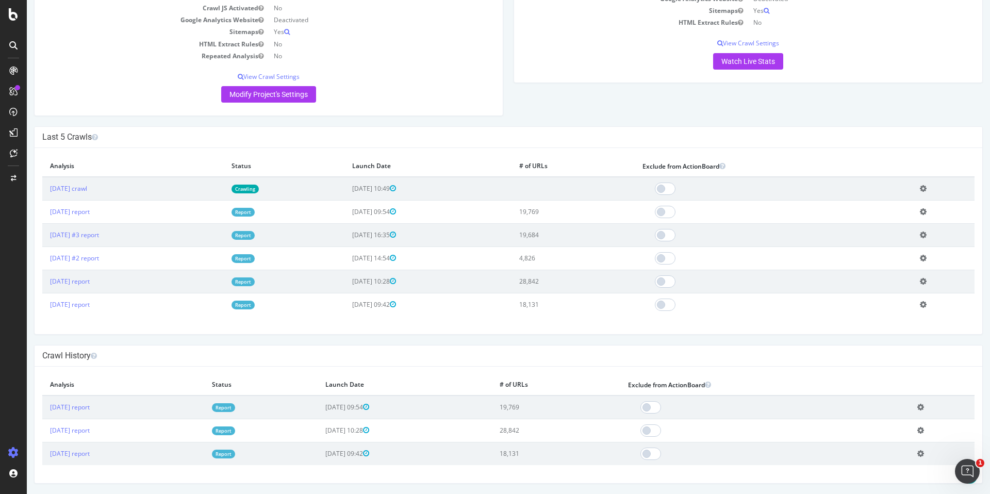
click at [935, 236] on td "Add name Delete analysis" at bounding box center [944, 234] width 62 height 23
click at [927, 236] on icon at bounding box center [923, 235] width 7 height 8
click at [910, 250] on link "Add name" at bounding box center [885, 250] width 83 height 14
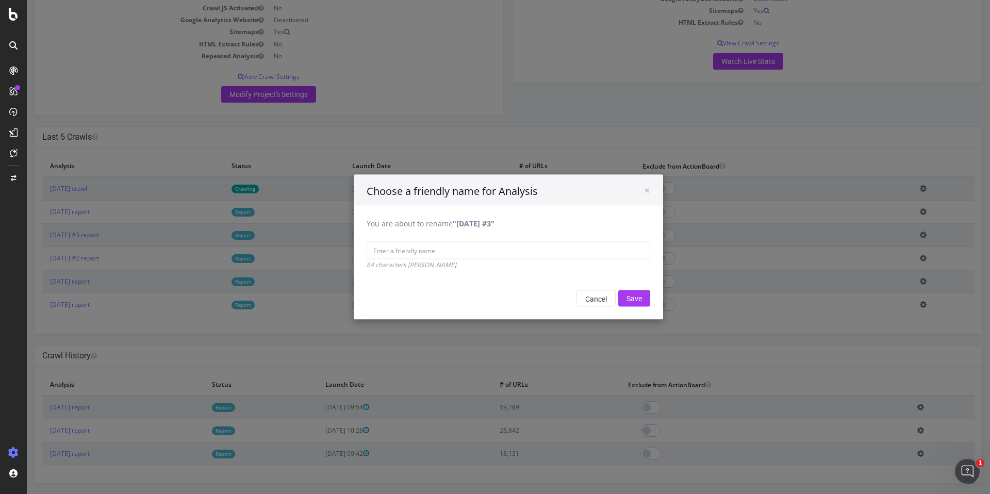
drag, startPoint x: 457, startPoint y: 225, endPoint x: 506, endPoint y: 225, distance: 49.5
click at [495, 225] on b ""[DATE] #3"" at bounding box center [474, 224] width 42 height 10
copy b "[DATE]"
click at [418, 255] on input "You are about to rename "[DATE] #3"" at bounding box center [509, 251] width 284 height 18
paste input "[DATE]"
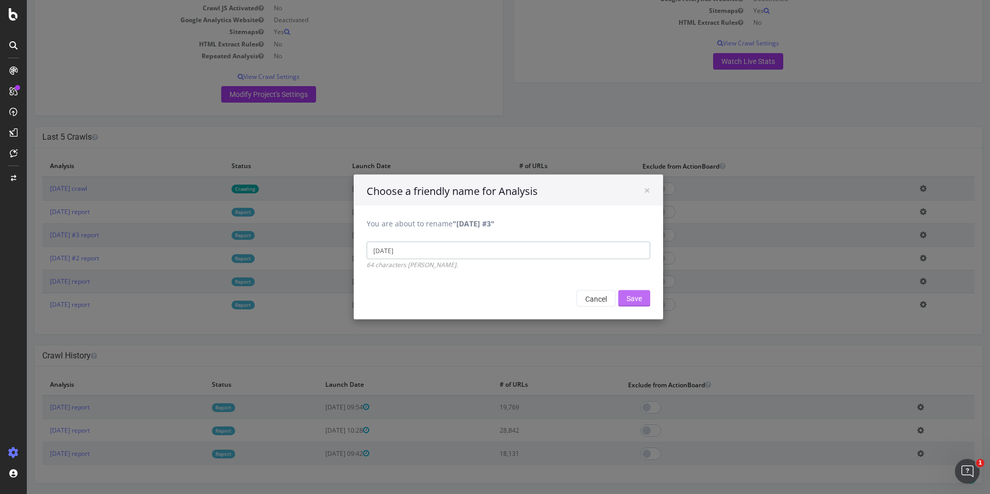
type input "[DATE]"
click at [622, 298] on input "Save" at bounding box center [635, 298] width 32 height 17
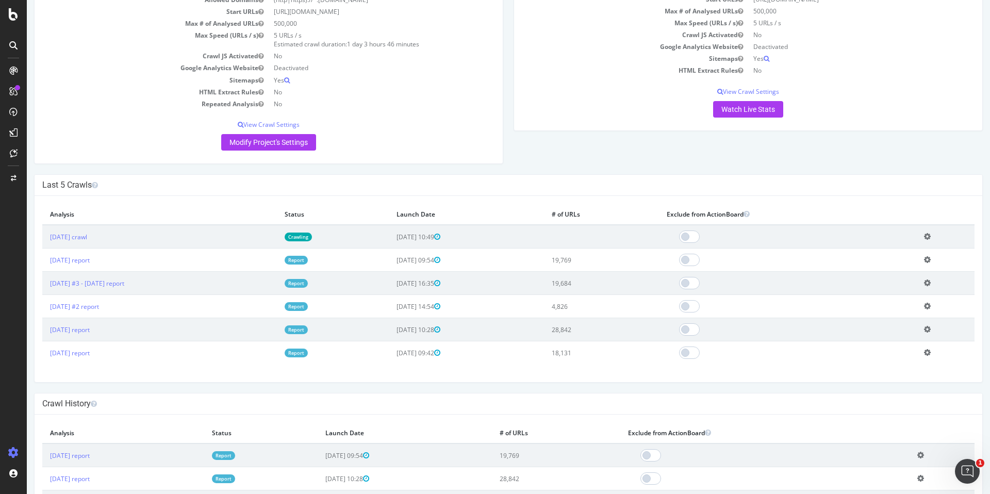
scroll to position [184, 0]
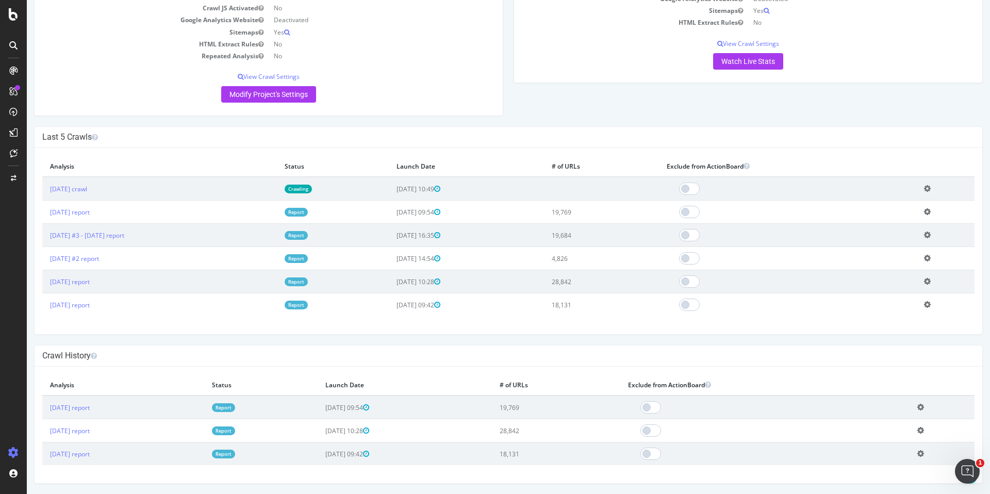
click at [931, 235] on icon at bounding box center [927, 235] width 7 height 8
click at [882, 251] on link "Edit name" at bounding box center [890, 250] width 83 height 14
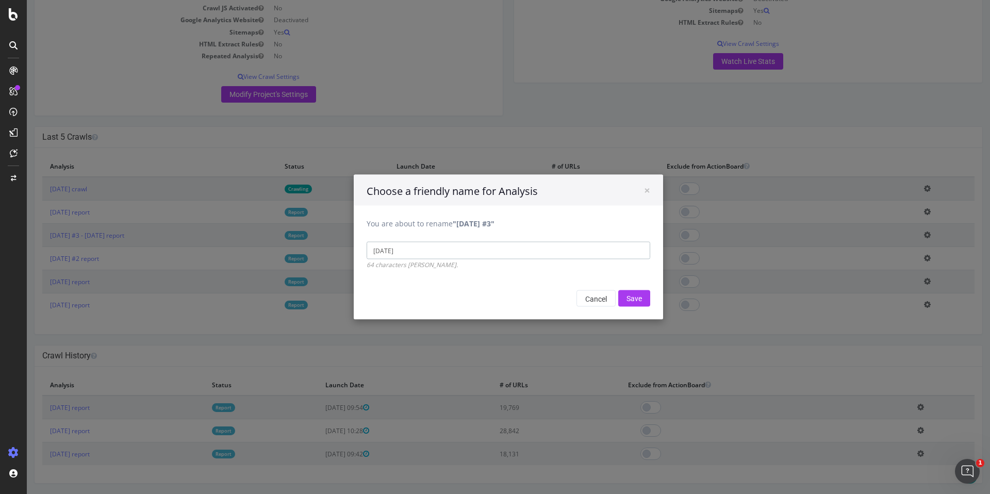
click at [445, 250] on input "[DATE]" at bounding box center [509, 251] width 284 height 18
click at [638, 295] on input "Save" at bounding box center [635, 298] width 32 height 17
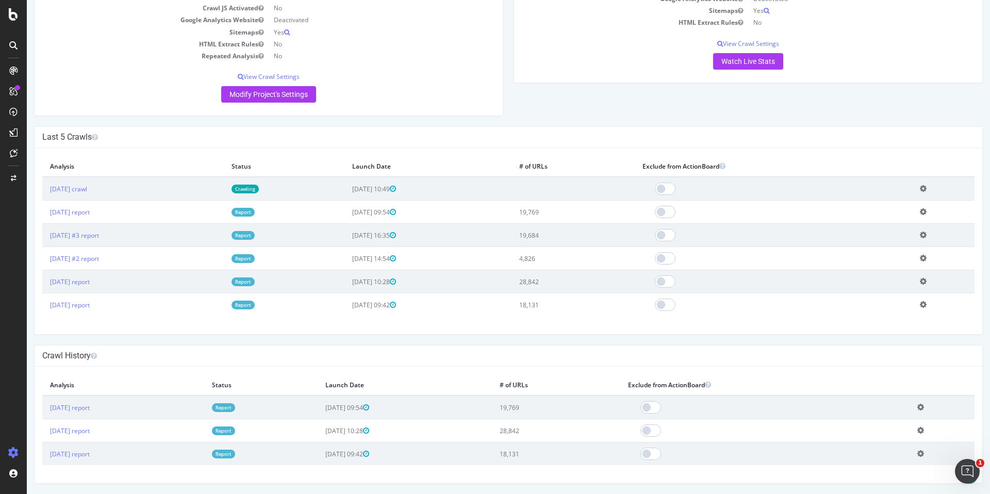
click at [240, 334] on div "× Fermer Delete Analysis ? Are you sure you want to delete the analysis "[DATE]…" at bounding box center [509, 241] width 948 height 186
click at [87, 187] on link "[DATE] crawl" at bounding box center [68, 189] width 37 height 9
